Goal: Find specific page/section: Find specific page/section

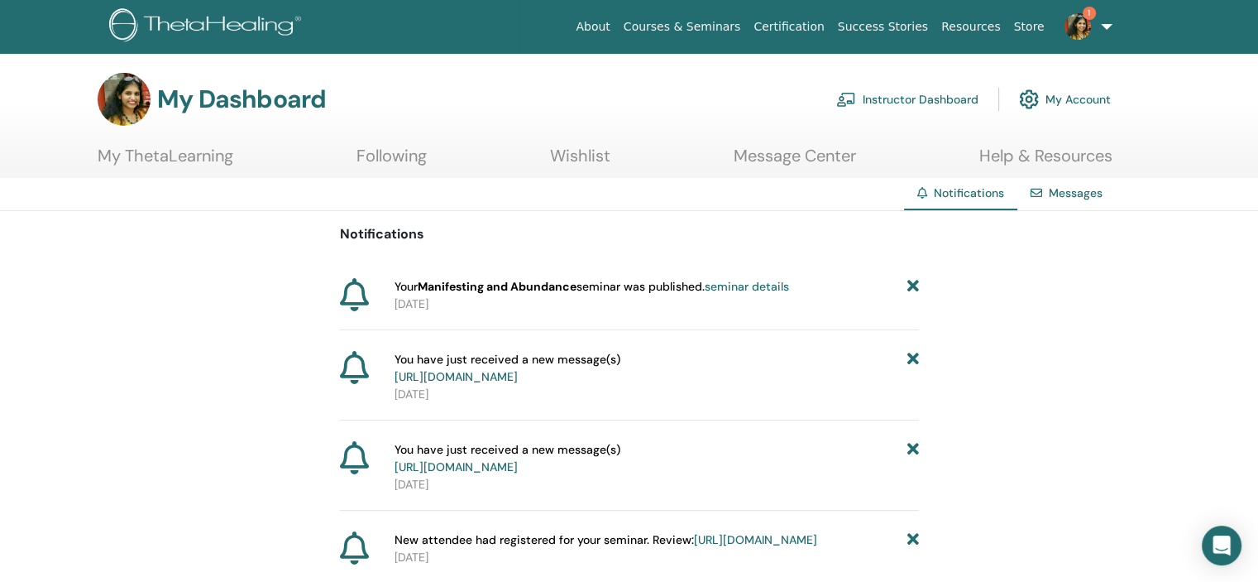
click at [775, 288] on link "seminar details" at bounding box center [747, 286] width 84 height 15
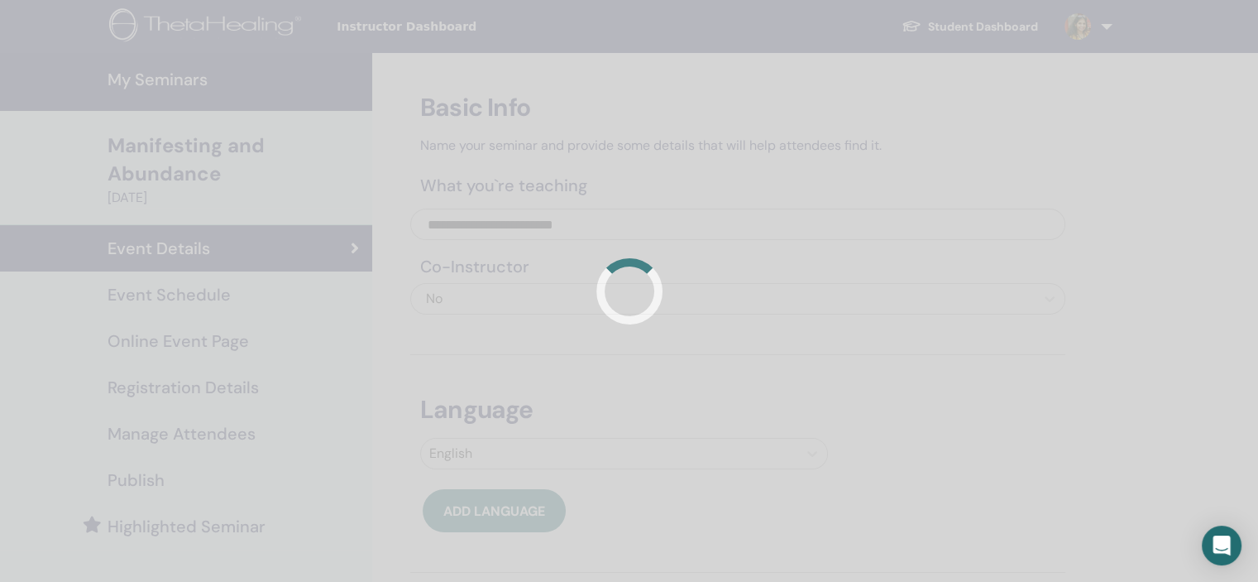
click at [195, 477] on div at bounding box center [629, 291] width 1258 height 582
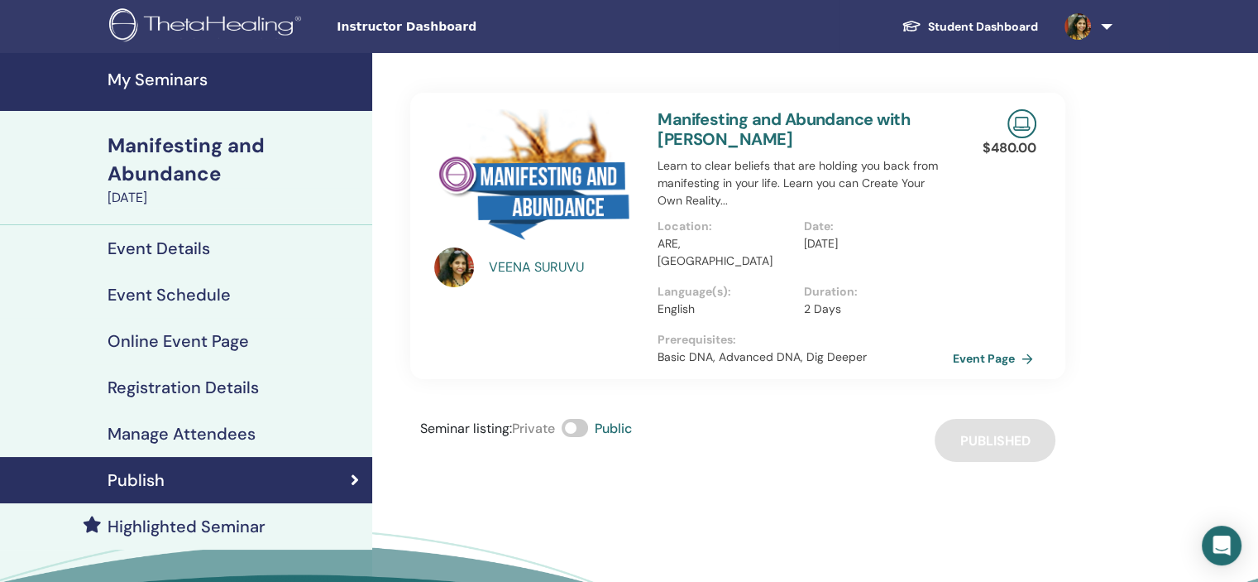
click at [983, 346] on link "Event Page" at bounding box center [996, 358] width 87 height 25
